Goal: Transaction & Acquisition: Purchase product/service

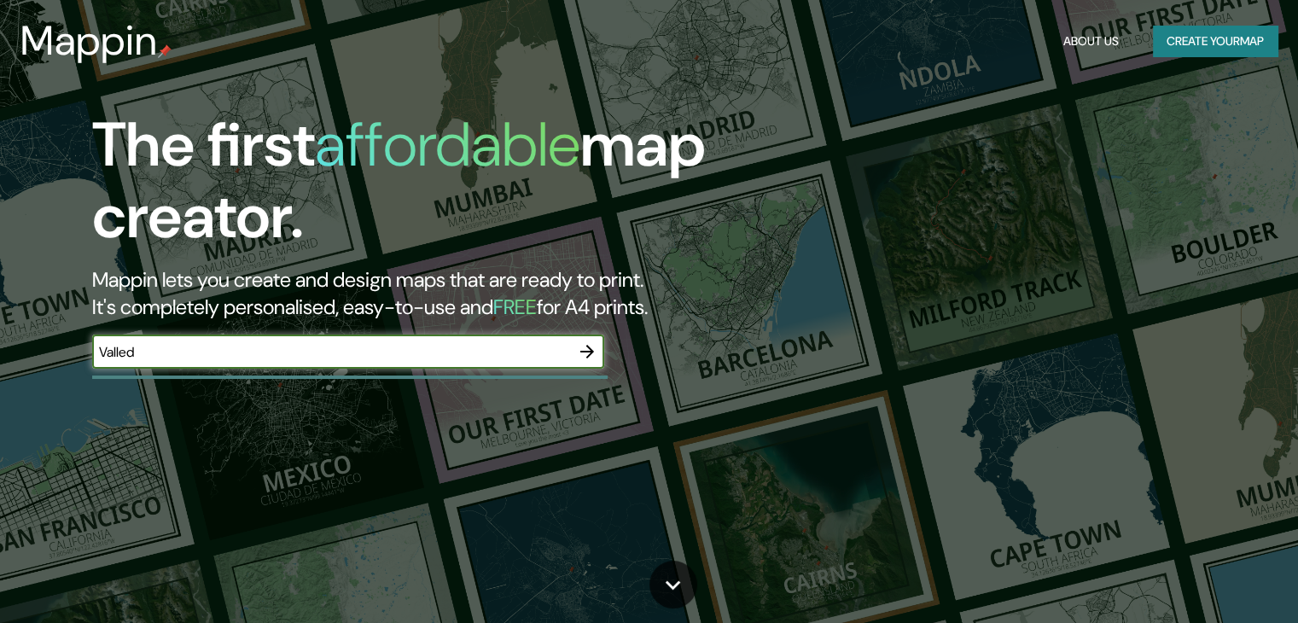
type input "valledupar [GEOGRAPHIC_DATA]"
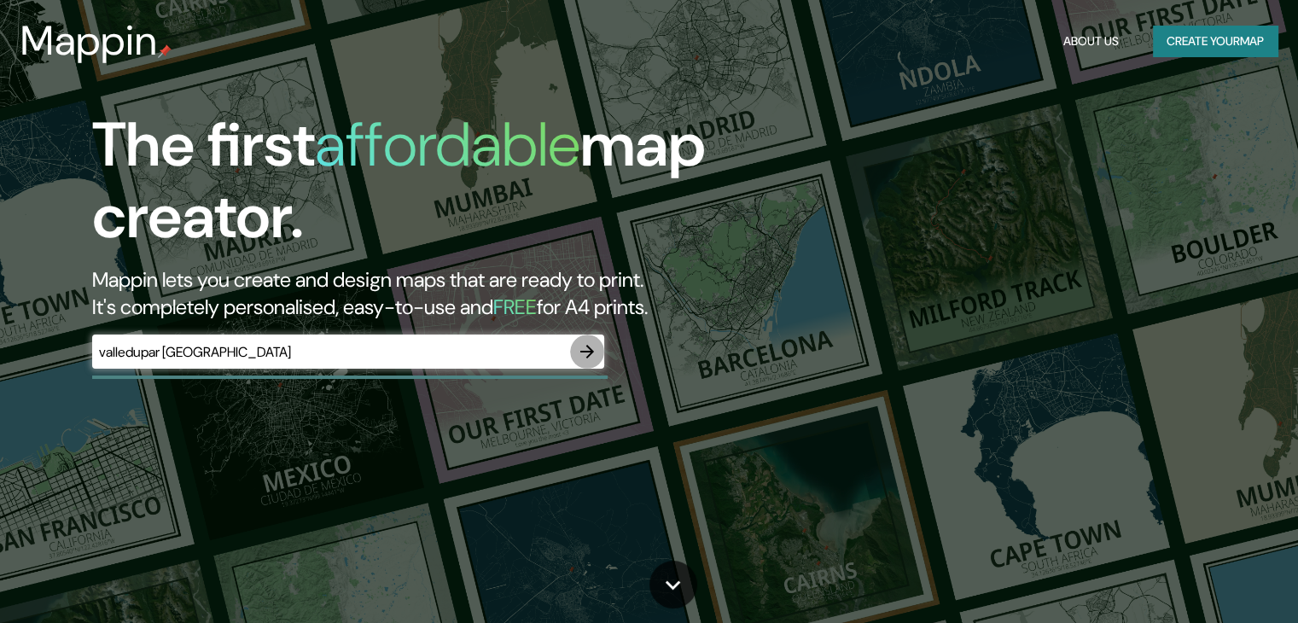
click at [594, 354] on icon "button" at bounding box center [587, 351] width 20 height 20
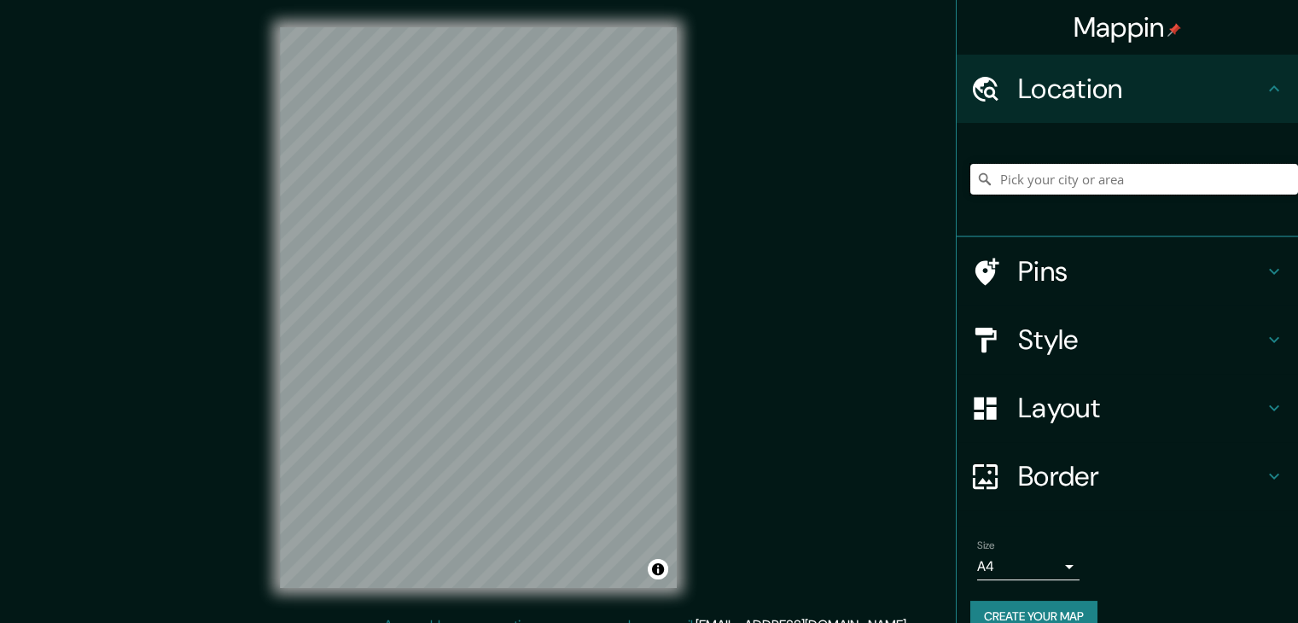
click at [1087, 185] on input "Pick your city or area" at bounding box center [1135, 179] width 328 height 31
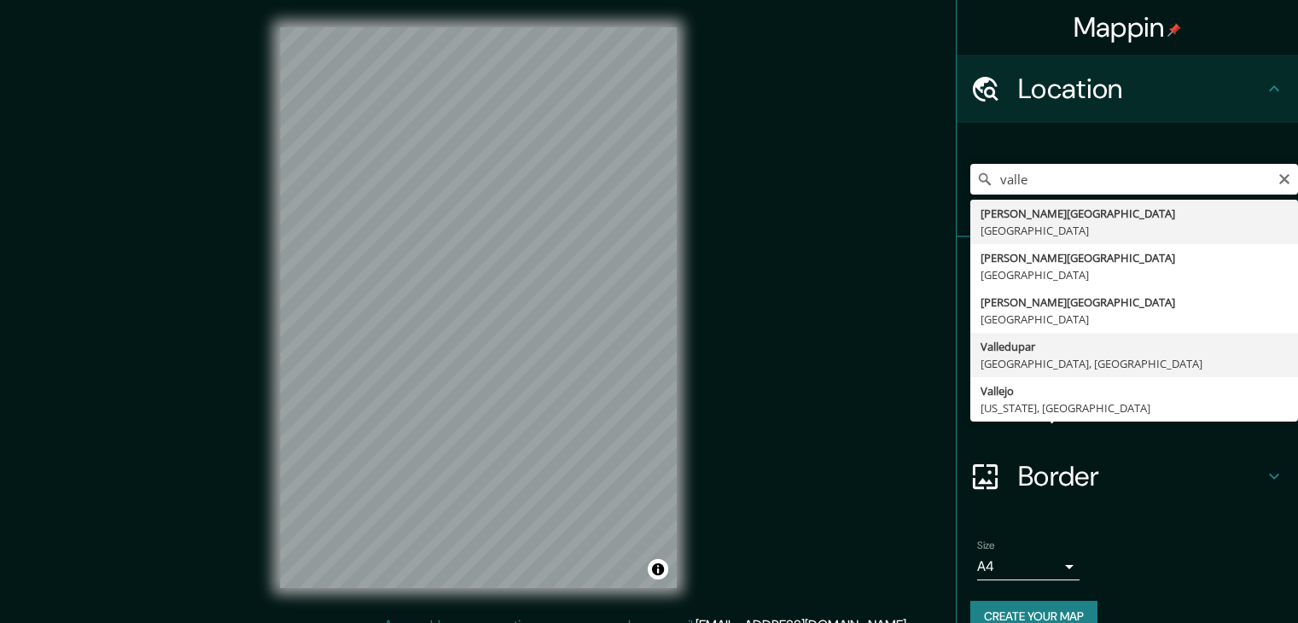
type input "Valledupar, [GEOGRAPHIC_DATA], [GEOGRAPHIC_DATA]"
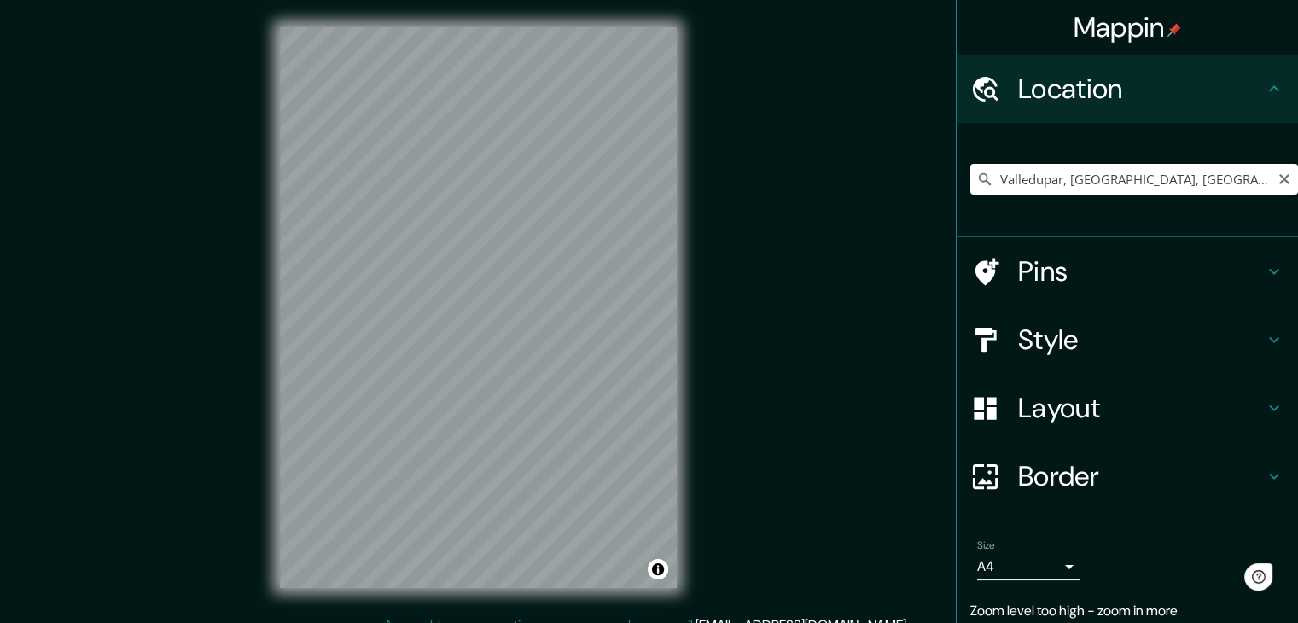
click at [1055, 272] on h4 "Pins" at bounding box center [1141, 271] width 246 height 34
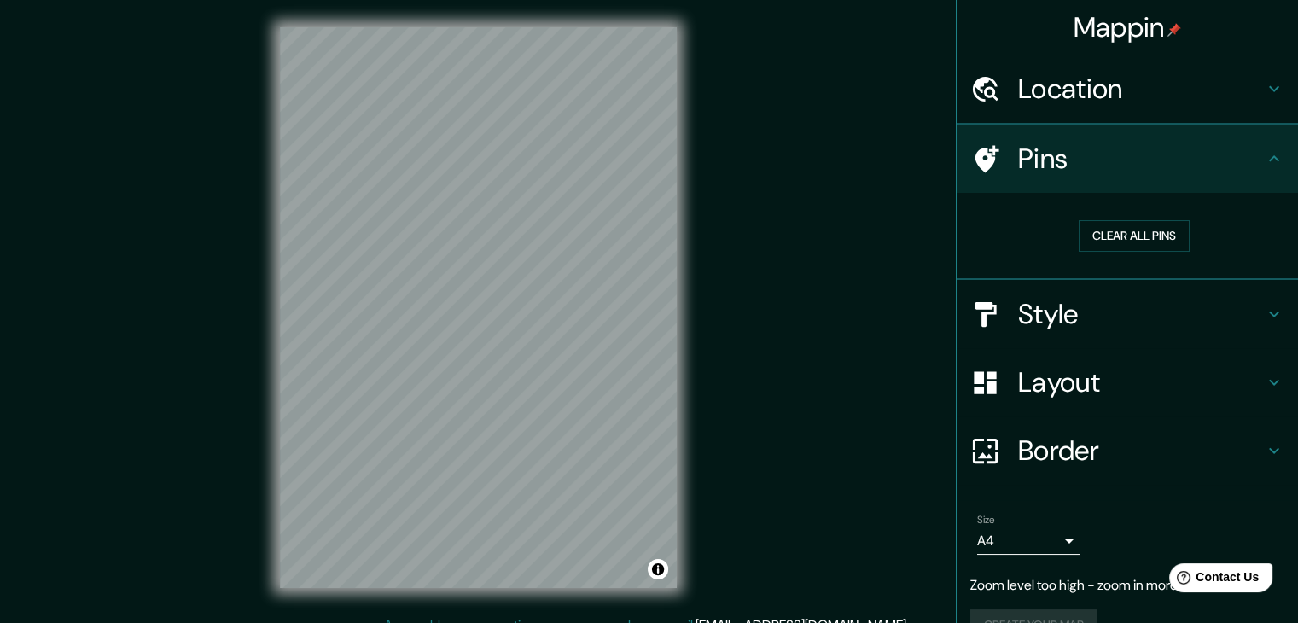
click at [1055, 272] on div "Clear all pins" at bounding box center [1127, 236] width 341 height 87
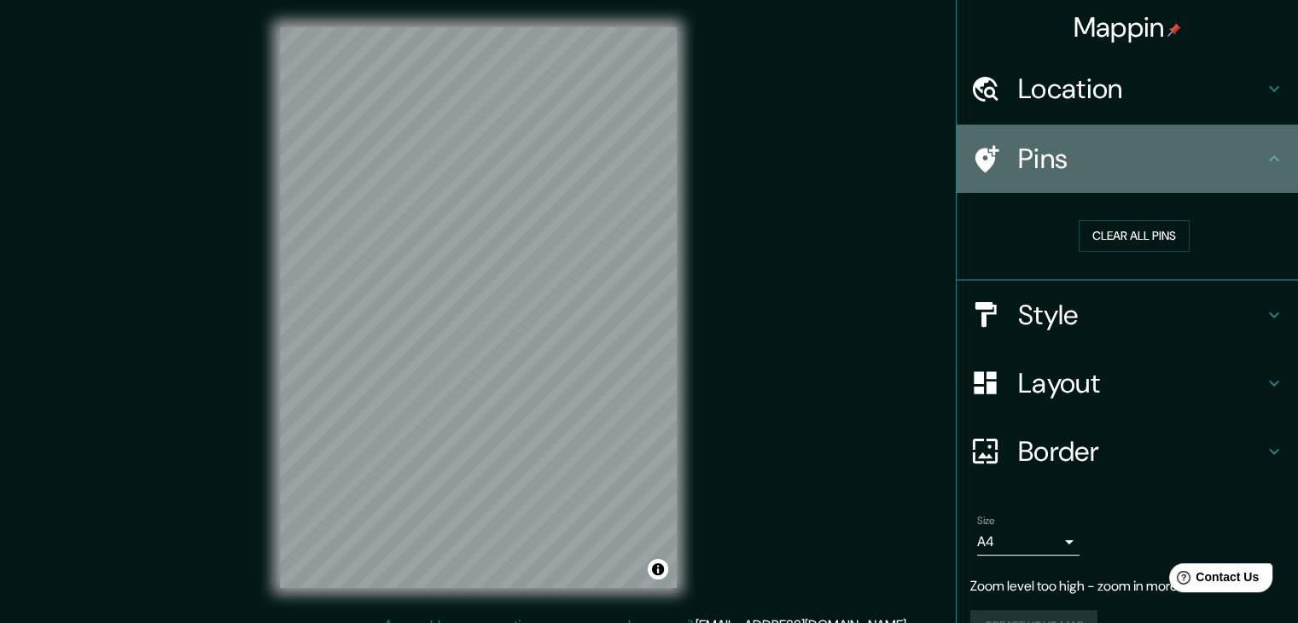
click at [1264, 162] on icon at bounding box center [1274, 159] width 20 height 20
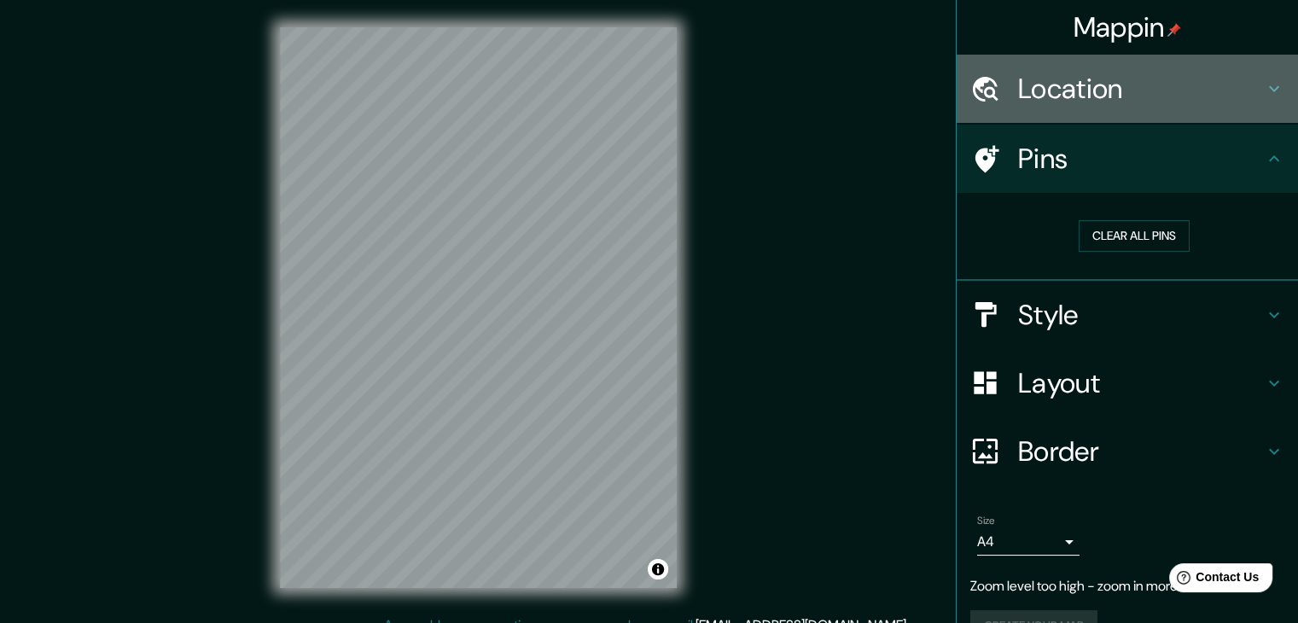
click at [1162, 60] on div "Location" at bounding box center [1127, 89] width 341 height 68
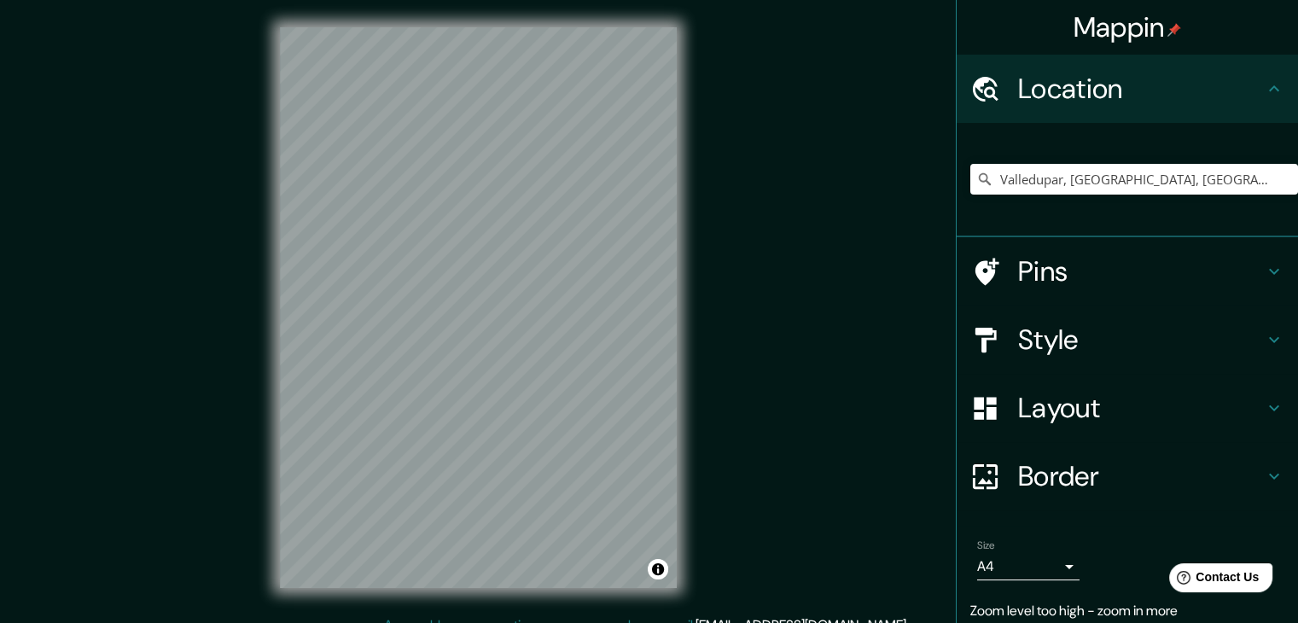
click at [205, 383] on div "Mappin Location [GEOGRAPHIC_DATA], [GEOGRAPHIC_DATA], [GEOGRAPHIC_DATA] Pins St…" at bounding box center [649, 321] width 1298 height 643
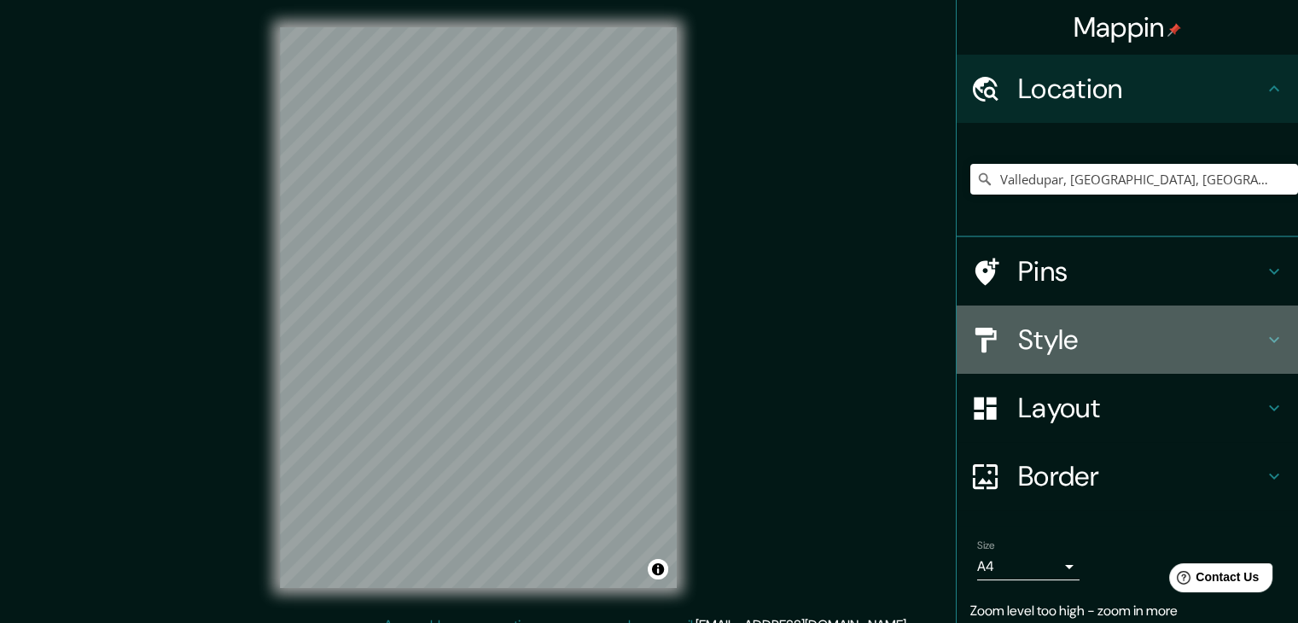
click at [1054, 326] on h4 "Style" at bounding box center [1141, 340] width 246 height 34
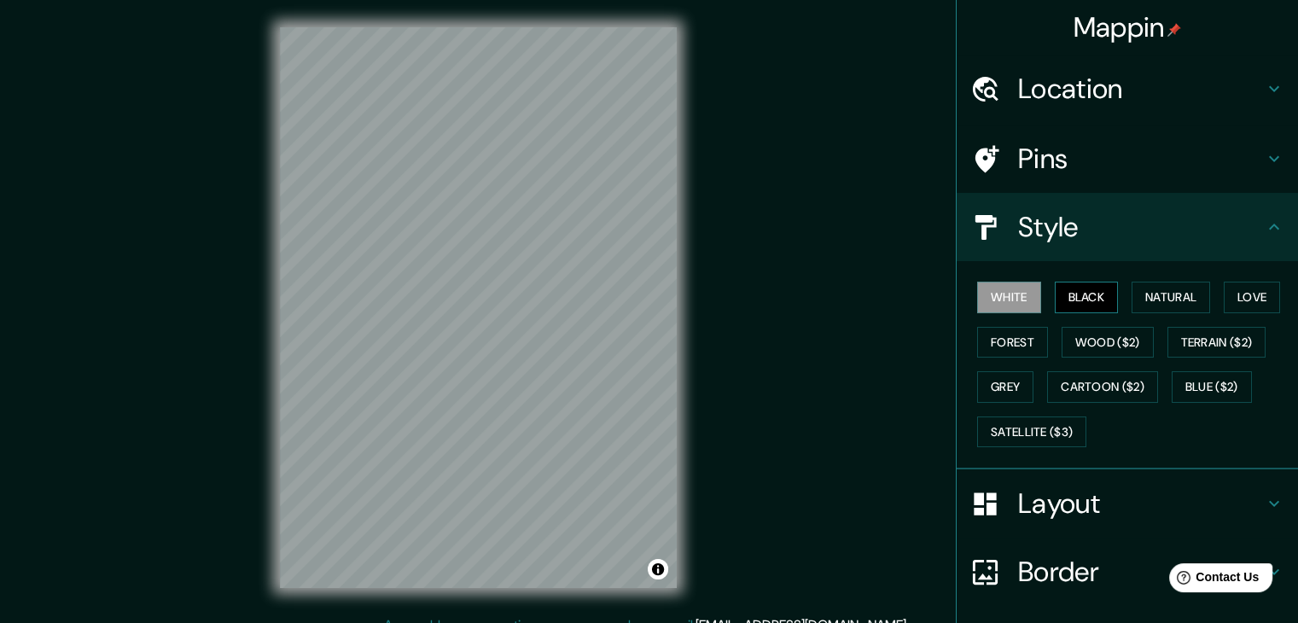
click at [1095, 299] on button "Black" at bounding box center [1087, 298] width 64 height 32
click at [988, 296] on button "White" at bounding box center [1009, 298] width 64 height 32
